Goal: Transaction & Acquisition: Book appointment/travel/reservation

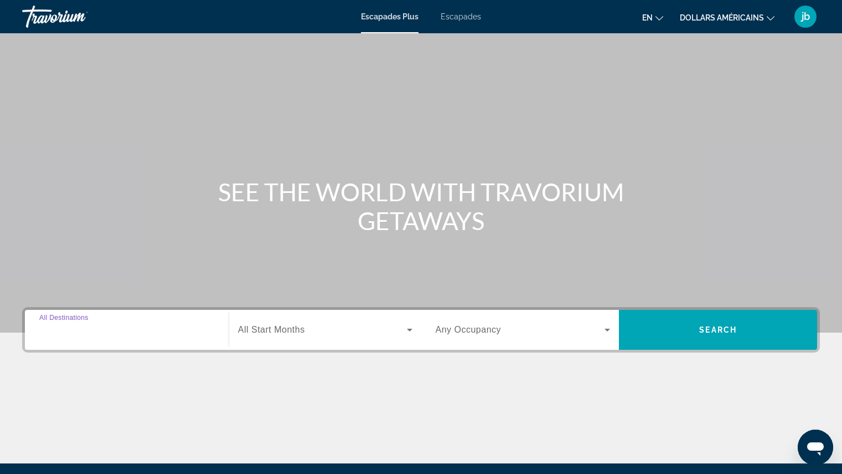
click at [111, 332] on input "Destination All Destinations" at bounding box center [126, 329] width 175 height 13
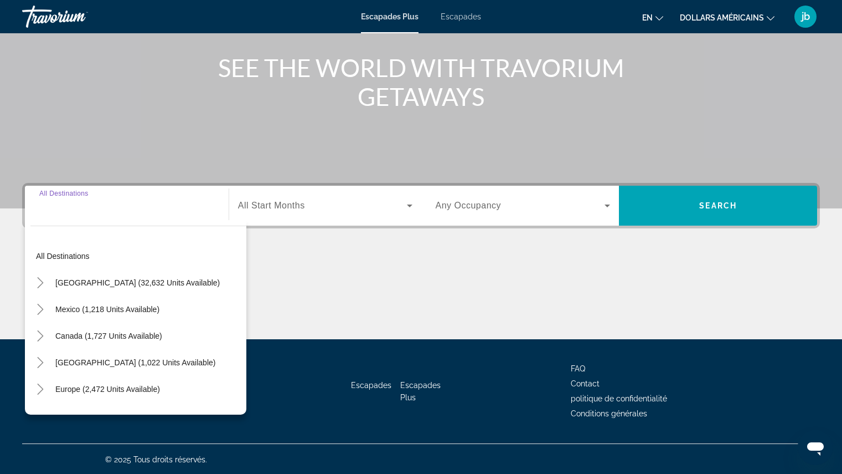
scroll to position [125, 0]
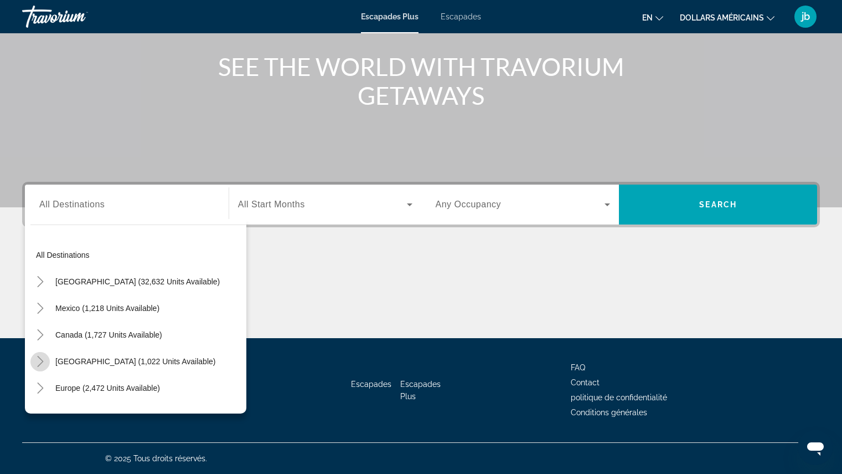
click at [40, 360] on icon "Toggle Caribbean & Atlantic Islands (1,022 units available)" at bounding box center [40, 361] width 11 height 11
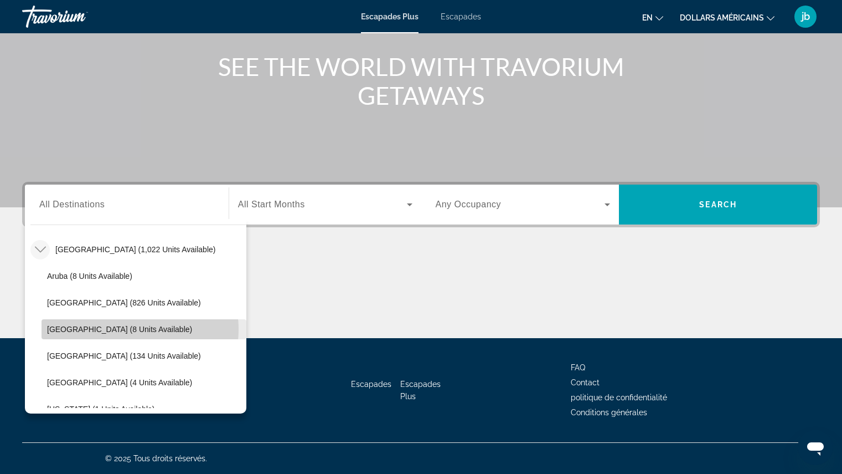
click at [134, 329] on span "[GEOGRAPHIC_DATA] (8 units available)" at bounding box center [119, 329] width 145 height 9
type input "**********"
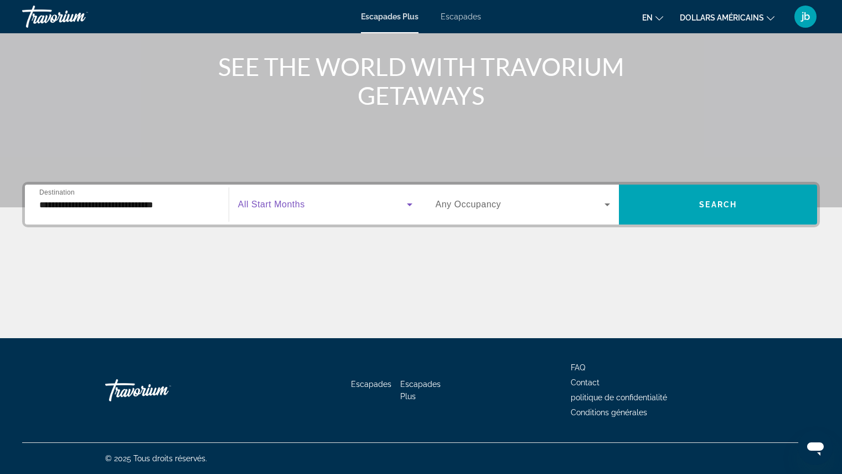
click at [296, 210] on span "Widget de recherche" at bounding box center [322, 204] width 169 height 13
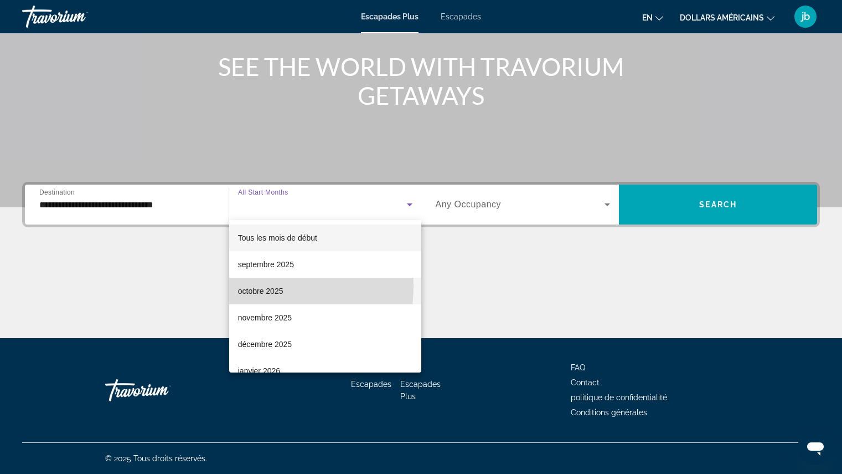
click at [268, 286] on font "octobre 2025" at bounding box center [260, 290] width 45 height 9
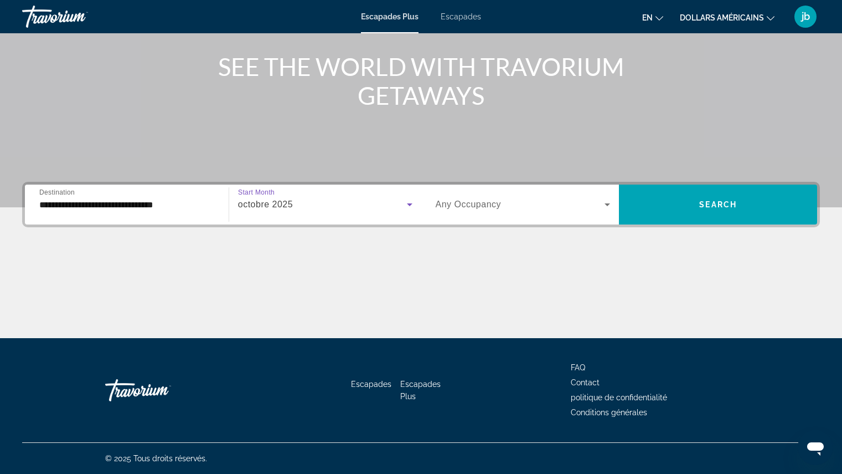
click at [579, 205] on span "Widget de recherche" at bounding box center [520, 204] width 169 height 13
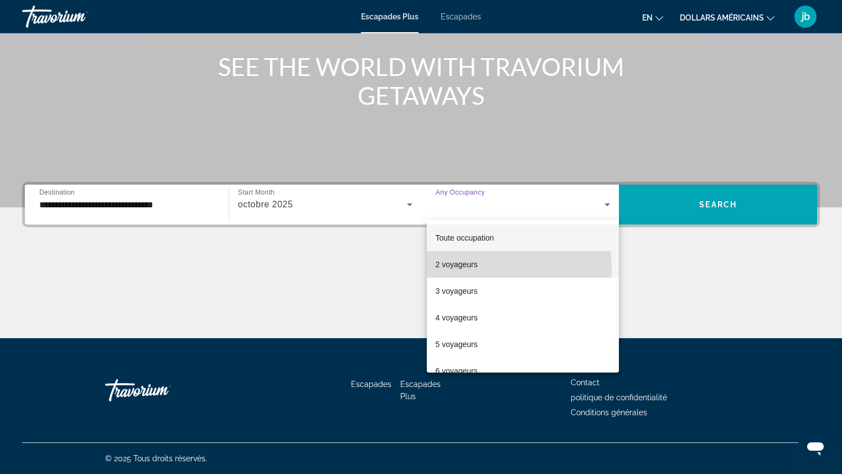
click at [447, 268] on font "2 voyageurs" at bounding box center [457, 264] width 42 height 9
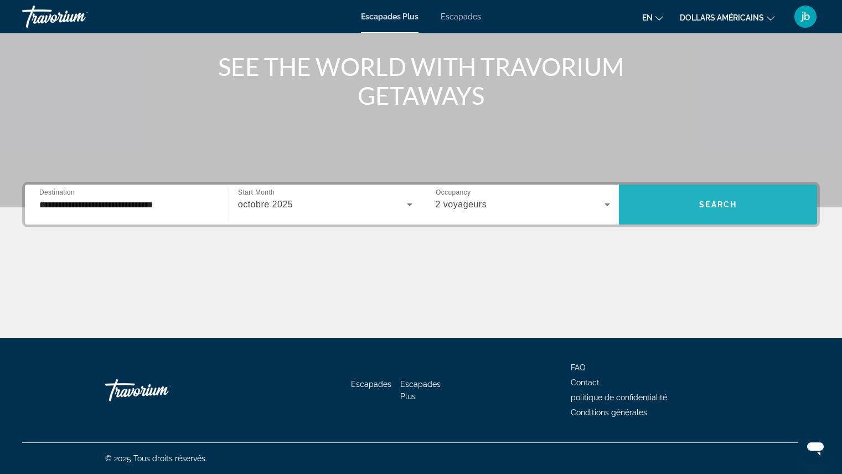
click at [709, 202] on span "Search" at bounding box center [719, 204] width 38 height 9
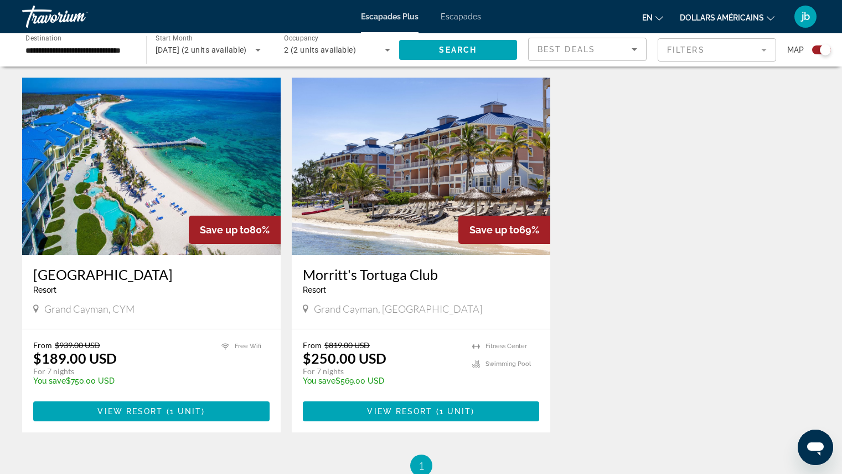
scroll to position [377, 0]
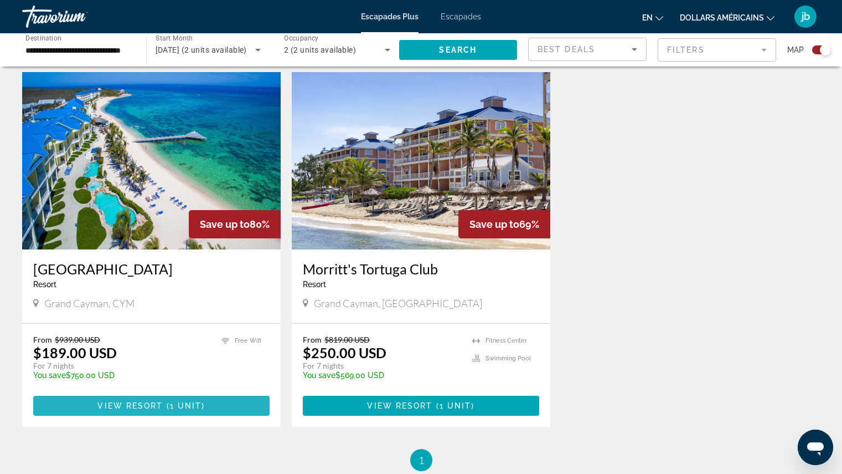
click at [133, 405] on span "View Resort" at bounding box center [129, 405] width 65 height 9
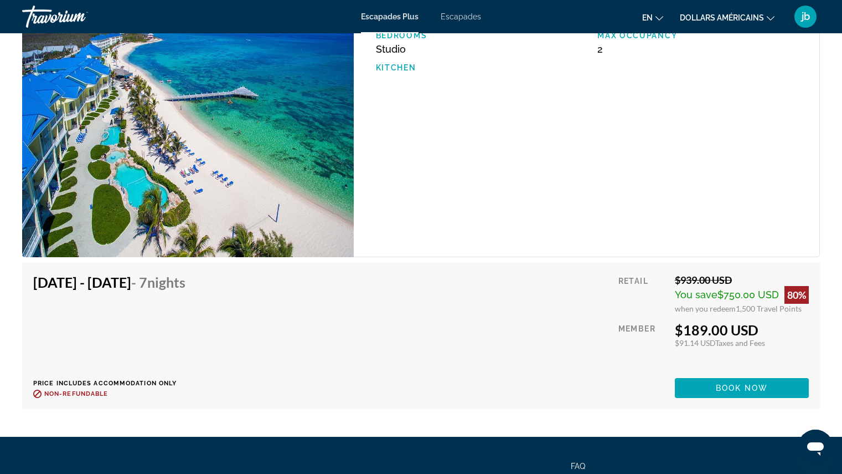
scroll to position [1926, 0]
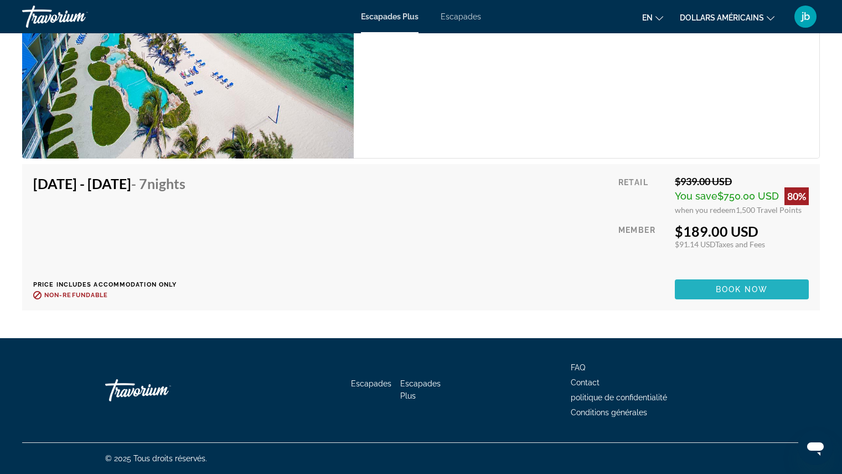
click at [741, 290] on span "Book now" at bounding box center [742, 289] width 53 height 9
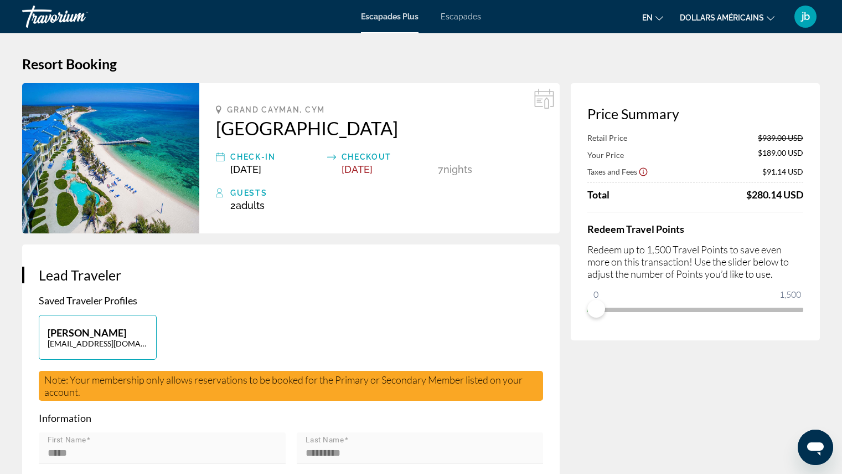
click at [588, 326] on div "Price Summary Retail Price $939.00 USD Your Price $189.00 USD Taxes and Fees $9…" at bounding box center [695, 211] width 249 height 257
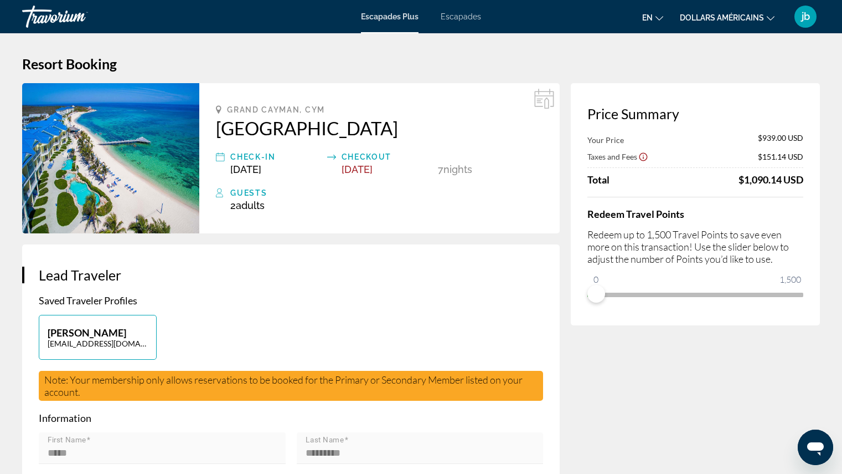
click at [738, 19] on font "dollars américains" at bounding box center [722, 17] width 84 height 9
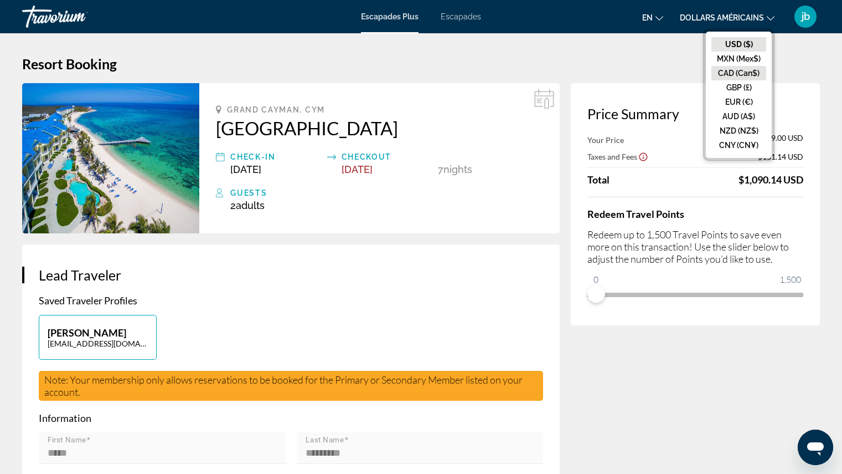
click at [730, 67] on button "CAD (Can$)" at bounding box center [739, 73] width 55 height 14
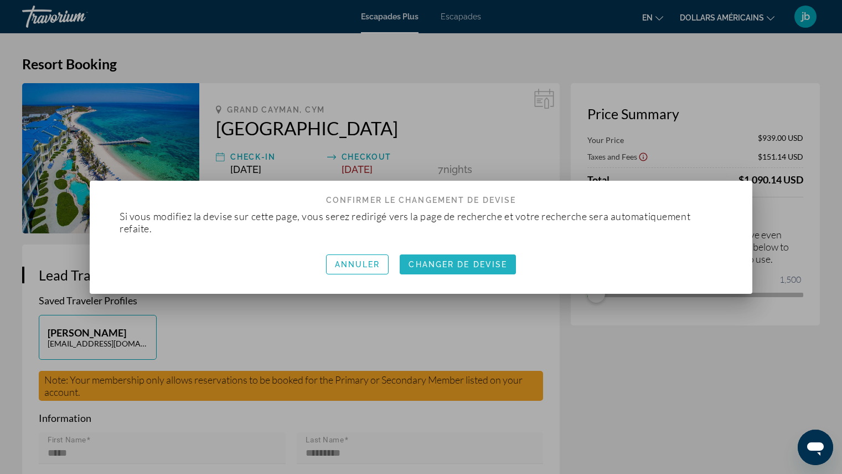
click at [464, 263] on font "Changer de devise" at bounding box center [458, 264] width 99 height 9
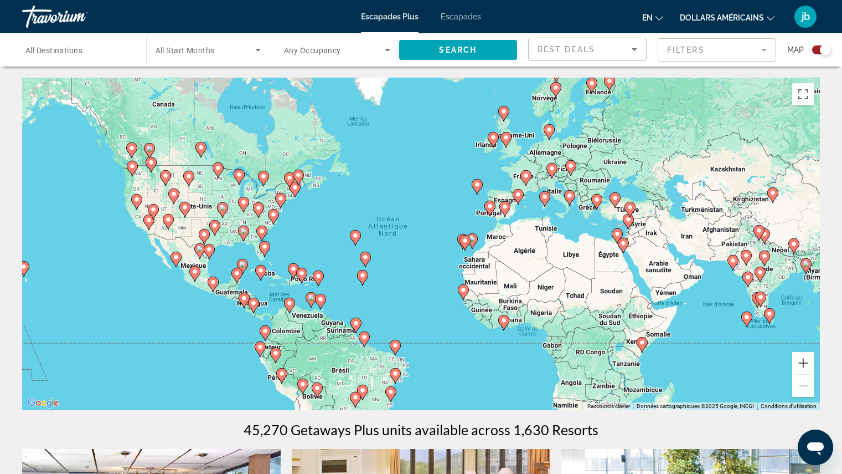
click at [520, 196] on image "Contenu principal" at bounding box center [518, 194] width 7 height 7
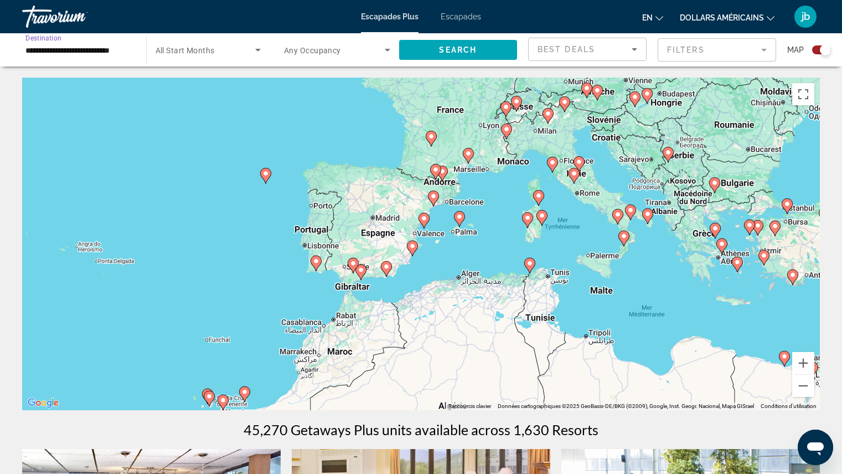
click at [35, 50] on input "**********" at bounding box center [78, 50] width 106 height 13
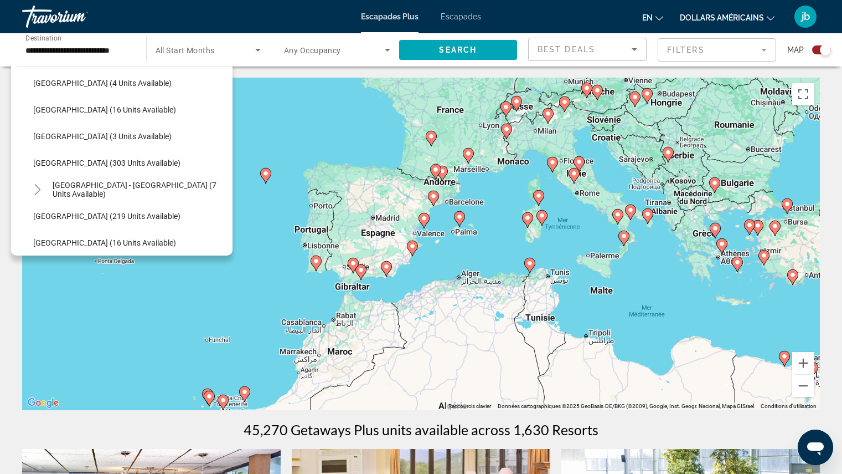
scroll to position [487, 0]
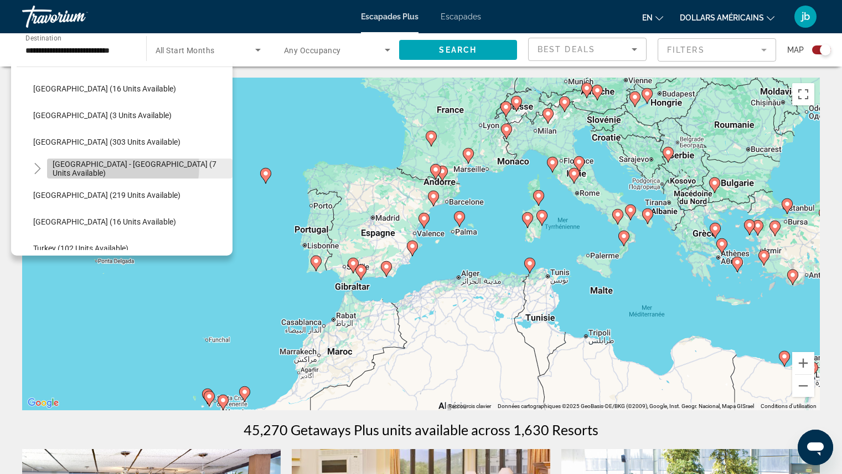
click at [112, 166] on span "[GEOGRAPHIC_DATA] - [GEOGRAPHIC_DATA] (7 units available)" at bounding box center [140, 169] width 174 height 18
type input "**********"
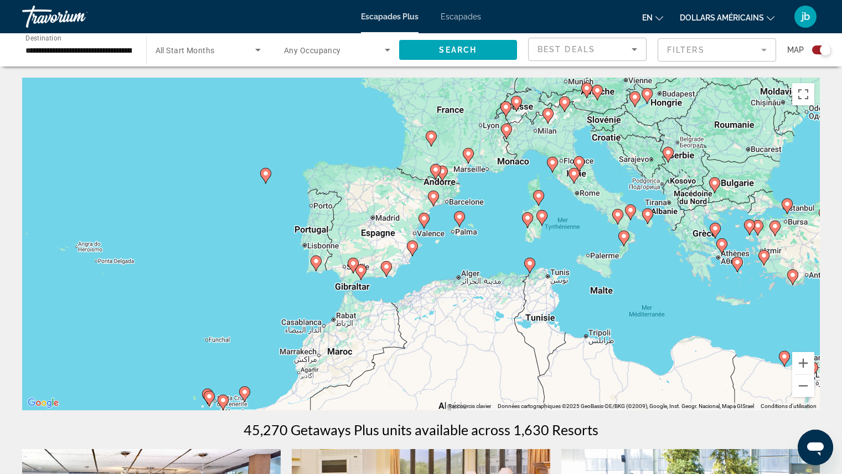
click at [203, 50] on span "All Start Months" at bounding box center [185, 50] width 59 height 9
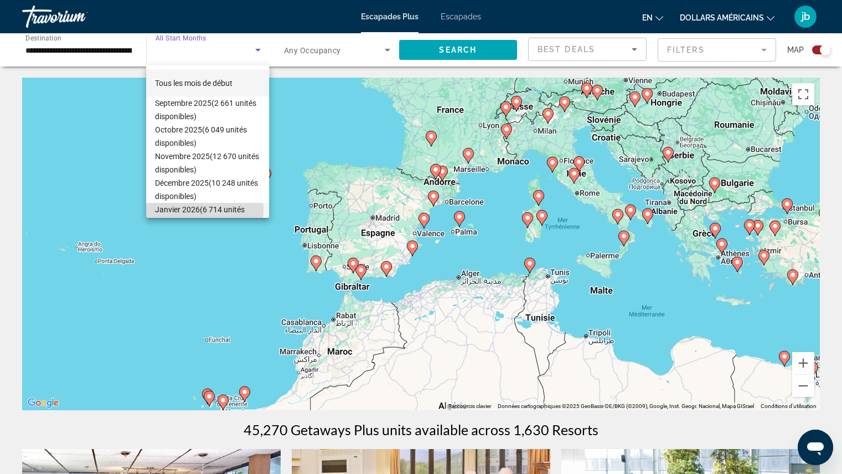
click at [180, 209] on font "Janvier 2026" at bounding box center [177, 209] width 45 height 9
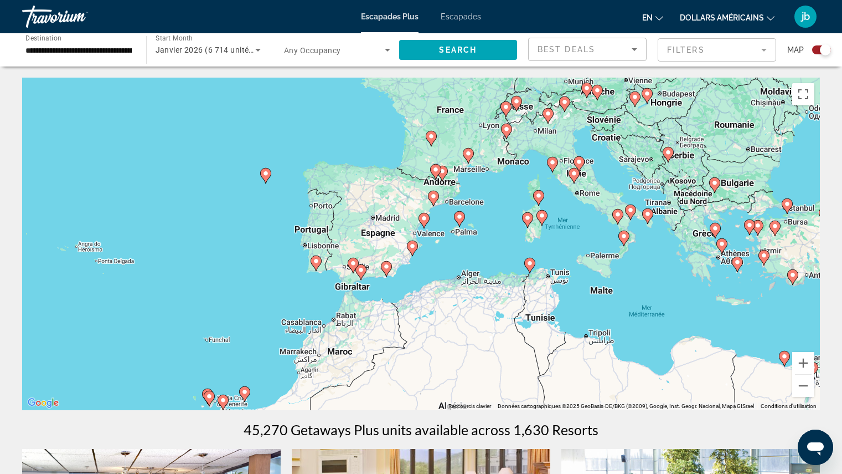
click at [328, 47] on span "Any Occupancy" at bounding box center [312, 50] width 57 height 9
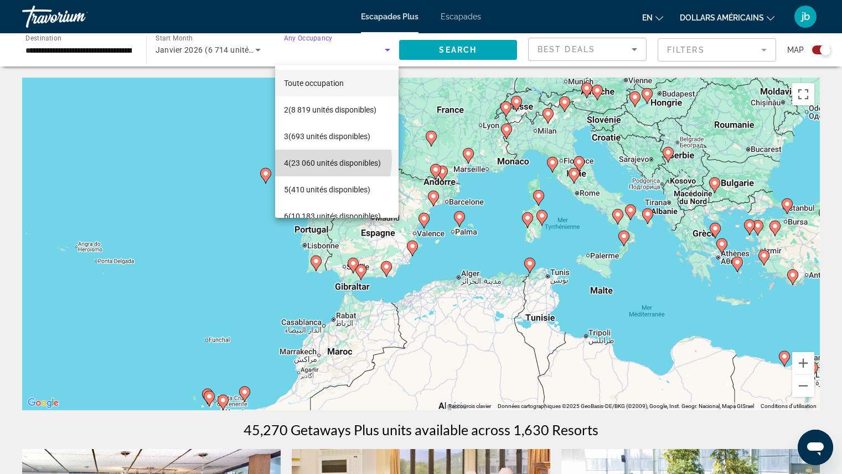
click at [310, 160] on font "(23 060 unités disponibles)" at bounding box center [335, 162] width 92 height 9
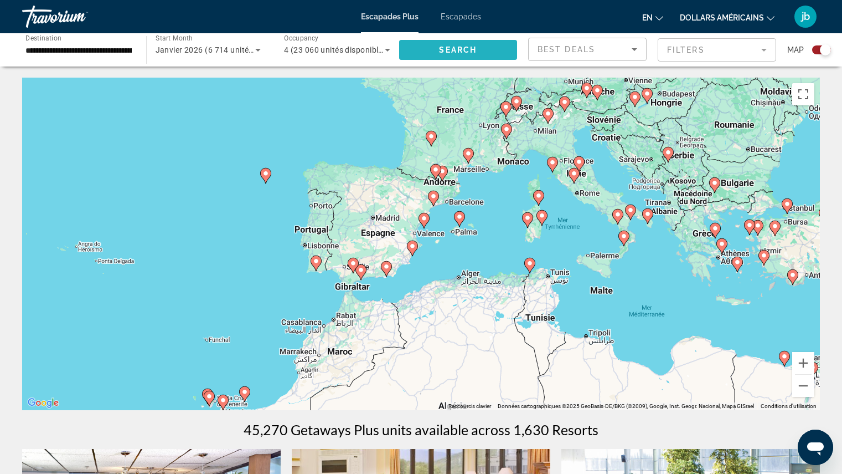
click at [470, 53] on span "Search" at bounding box center [458, 49] width 38 height 9
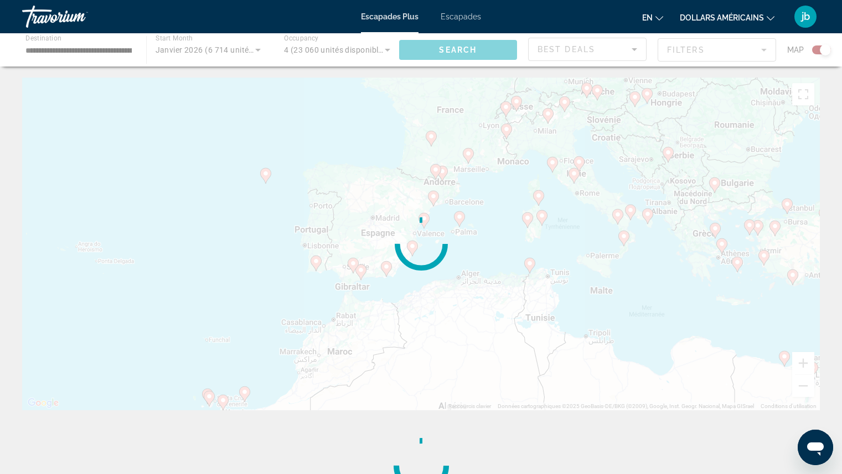
click at [470, 53] on div "Contenu principal" at bounding box center [421, 49] width 842 height 33
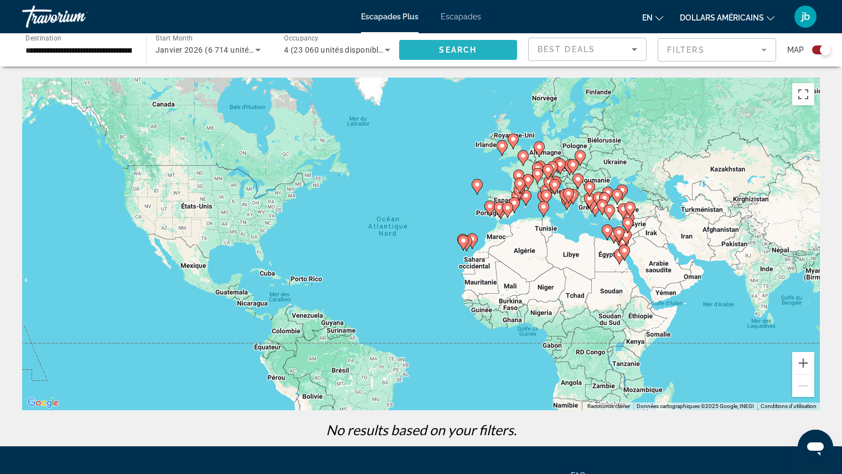
click at [466, 48] on span "Search" at bounding box center [458, 49] width 38 height 9
click at [464, 18] on font "Escapades" at bounding box center [461, 16] width 40 height 9
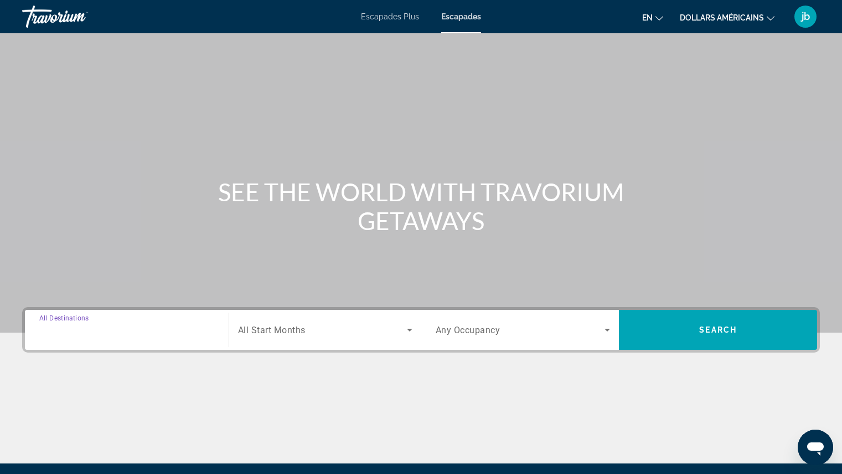
click at [132, 334] on input "Destination All Destinations" at bounding box center [126, 329] width 175 height 13
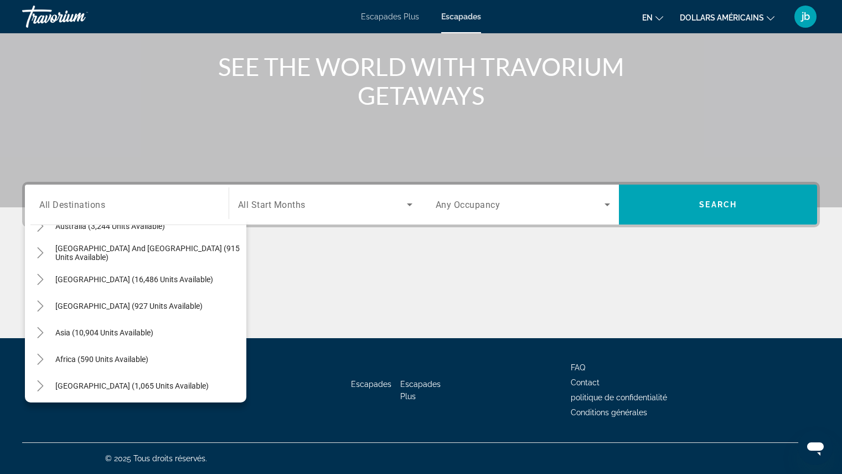
scroll to position [179, 0]
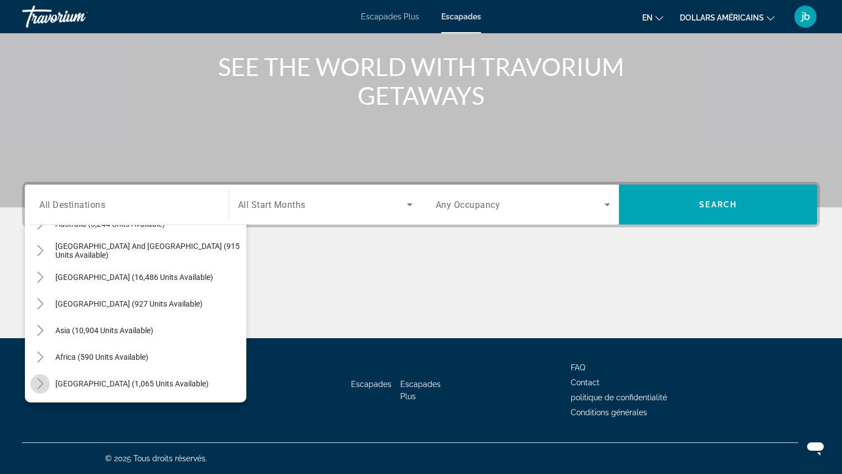
click at [38, 384] on icon "Toggle Middle East (1,065 units available)" at bounding box center [40, 383] width 11 height 11
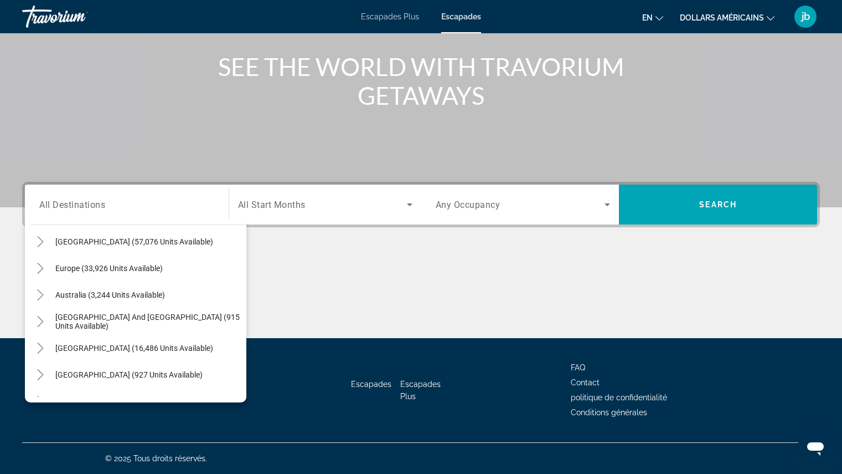
scroll to position [86, 0]
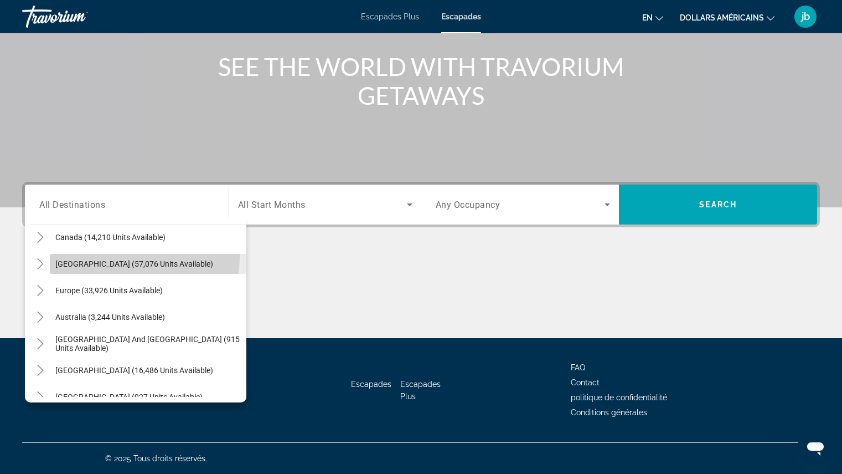
click at [128, 259] on span "[GEOGRAPHIC_DATA] (57,076 units available)" at bounding box center [134, 263] width 158 height 9
type input "**********"
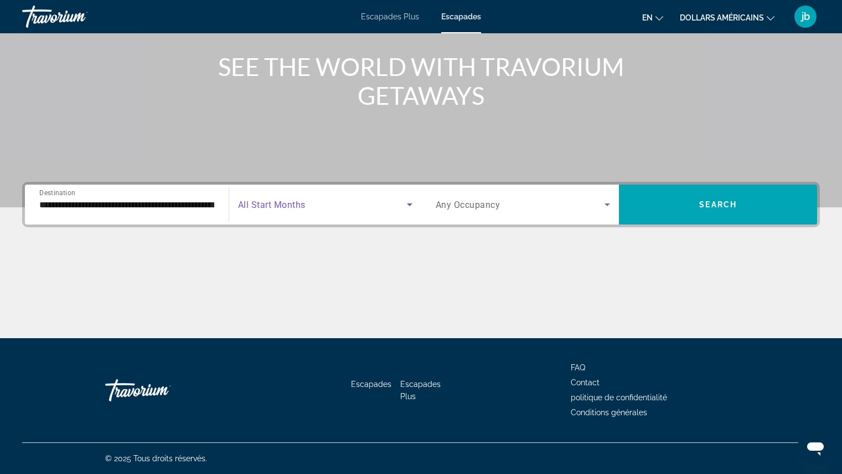
click at [326, 206] on span "Search widget" at bounding box center [322, 204] width 169 height 13
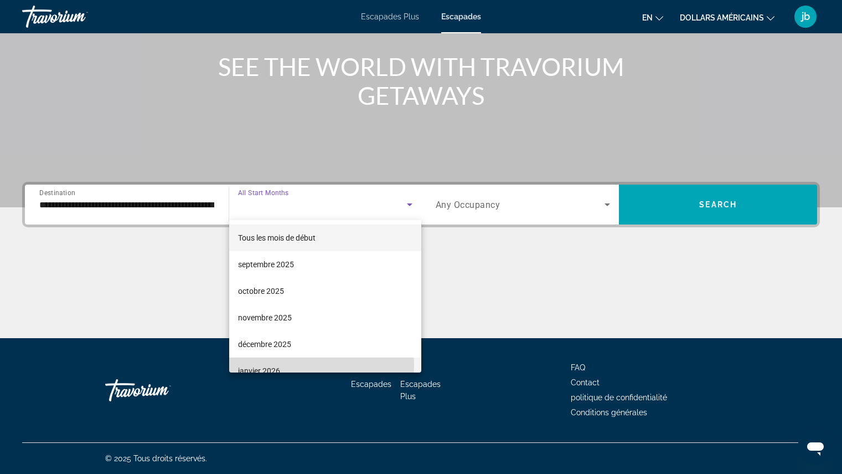
click at [277, 364] on span "janvier 2026" at bounding box center [259, 370] width 42 height 13
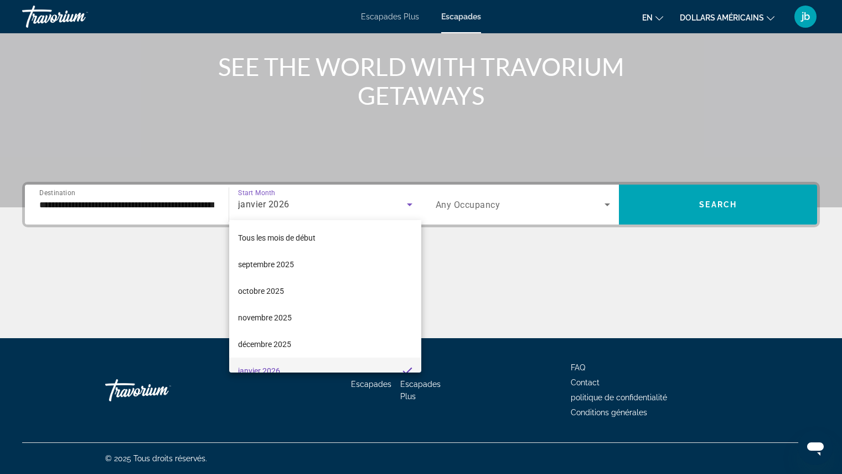
scroll to position [0, 0]
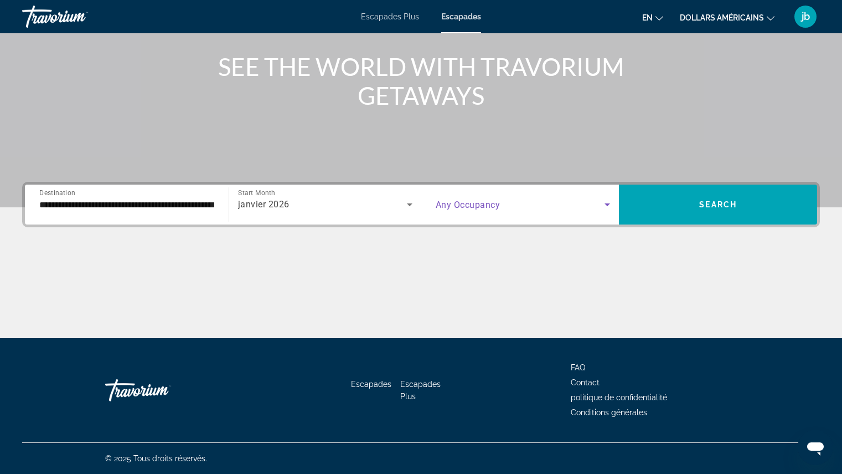
click at [533, 205] on span "Search widget" at bounding box center [520, 204] width 169 height 13
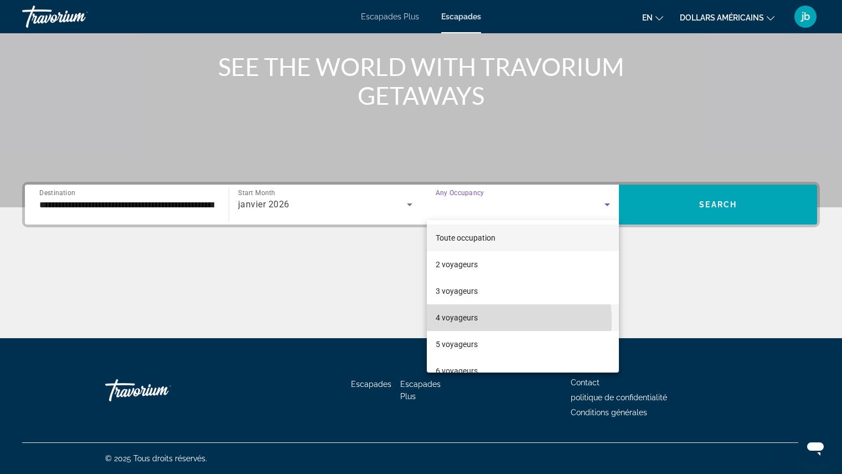
click at [462, 321] on font "4 voyageurs" at bounding box center [457, 317] width 42 height 9
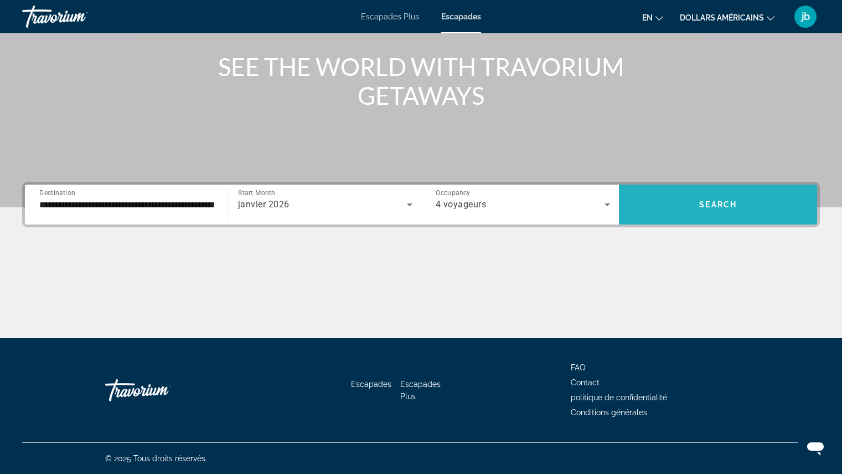
click at [718, 202] on span "Search" at bounding box center [719, 204] width 38 height 9
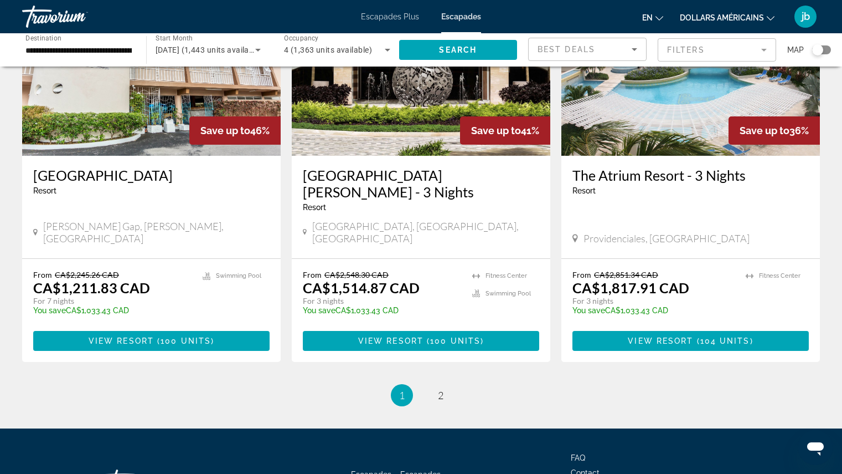
scroll to position [1300, 0]
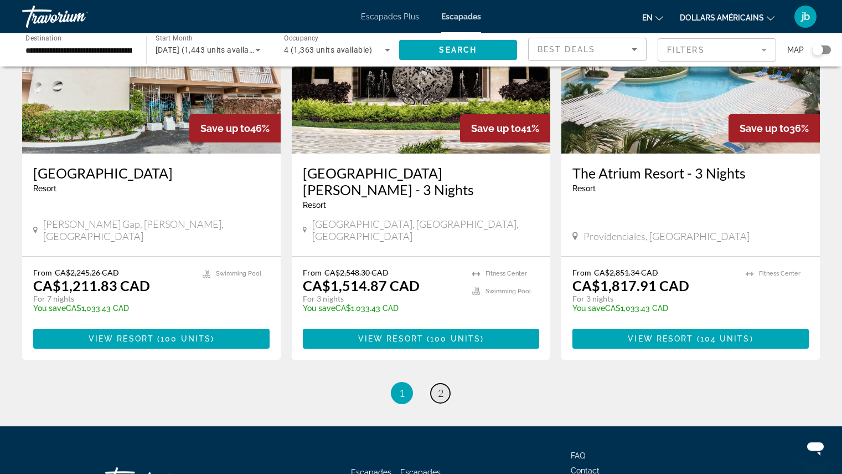
click at [439, 387] on span "2" at bounding box center [441, 393] width 6 height 12
